Goal: Task Accomplishment & Management: Use online tool/utility

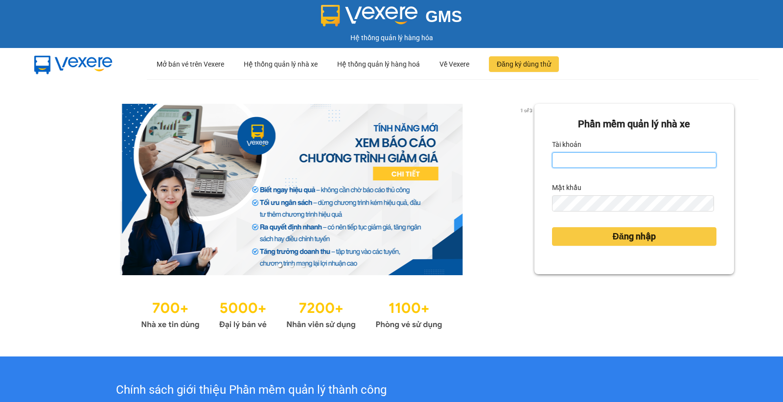
click at [609, 160] on input "Tài khoản" at bounding box center [634, 160] width 165 height 16
type input "thuyhien.apq"
click at [552, 227] on button "Đăng nhập" at bounding box center [634, 236] width 165 height 19
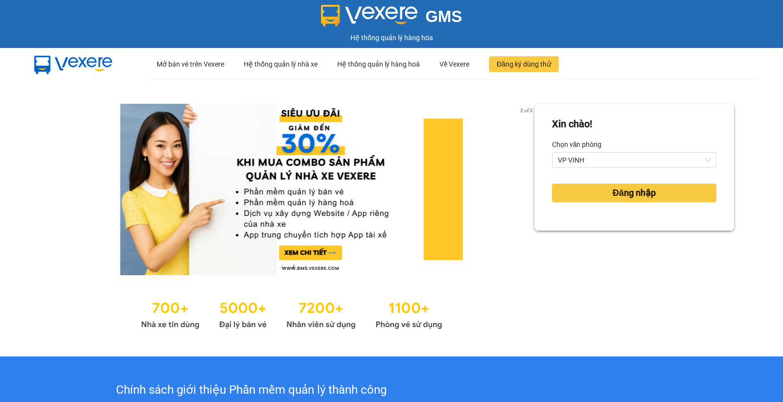
click at [622, 233] on div "Xin chào! Chọn văn phòng VP VINH Đăng nhập" at bounding box center [635, 218] width 200 height 228
click at [613, 191] on span "Đăng nhập" at bounding box center [634, 193] width 43 height 14
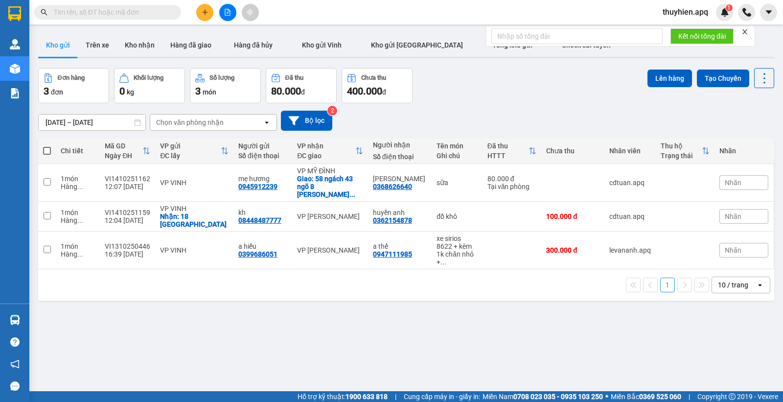
paste input "0399769882"
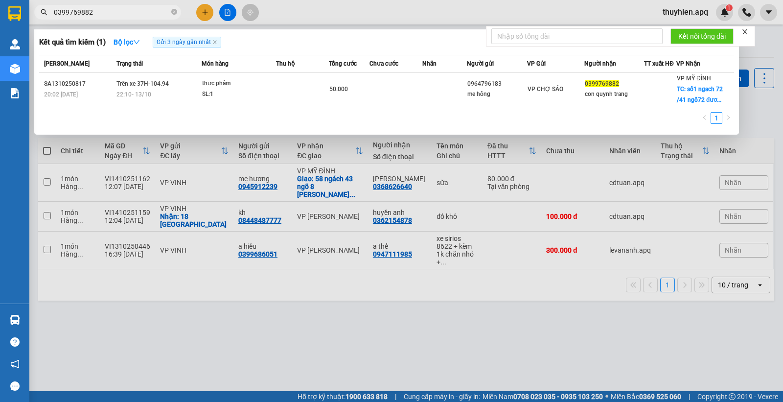
type input "0399769882"
